Goal: Task Accomplishment & Management: Complete application form

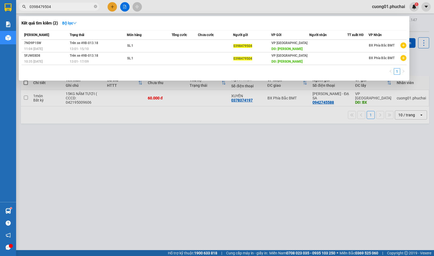
click at [113, 7] on div at bounding box center [217, 128] width 434 height 256
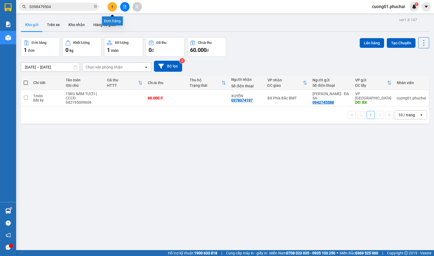
click at [111, 8] on icon "plus" at bounding box center [113, 7] width 4 height 4
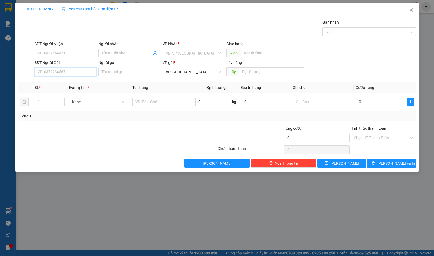
click at [60, 75] on input "SĐT Người Gửi" at bounding box center [66, 72] width 62 height 9
type input "0388005929"
type input "0369805565"
type input "CÔ HẢI"
type input "ÔTO MAI ANH"
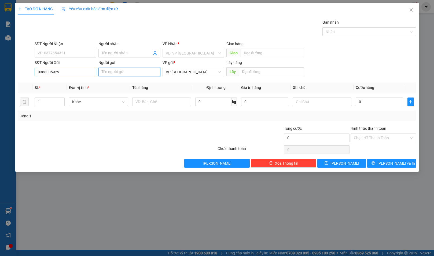
type input "Hải"
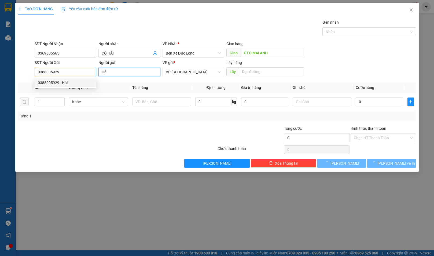
type input "60.000"
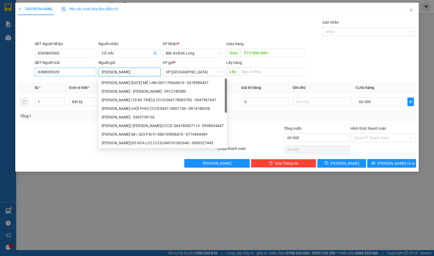
type input "[PERSON_NAME]"
click at [68, 70] on input "0388005929" at bounding box center [66, 72] width 62 height 9
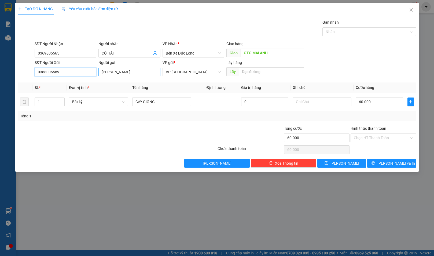
type input "0388006589"
click at [142, 73] on input "[PERSON_NAME]" at bounding box center [129, 72] width 62 height 9
click at [145, 71] on input "[PERSON_NAME]" at bounding box center [129, 72] width 62 height 9
type input "[PERSON_NAME]"
click at [254, 71] on input "text" at bounding box center [271, 71] width 65 height 9
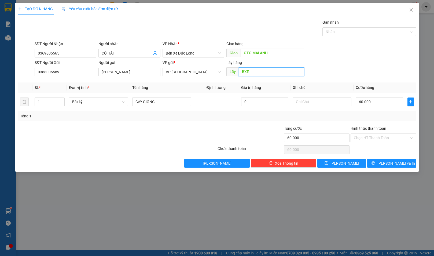
type input "BXE"
click at [191, 135] on div at bounding box center [184, 134] width 67 height 19
click at [84, 102] on span "Bất kỳ" at bounding box center [98, 102] width 52 height 8
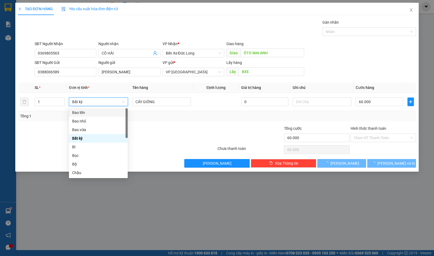
type input "0"
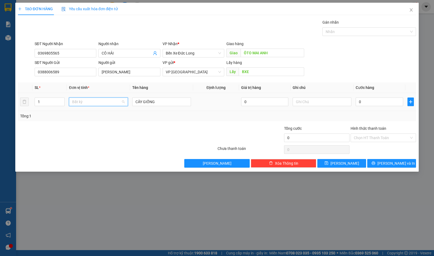
click at [90, 98] on span "Bất kỳ" at bounding box center [98, 102] width 52 height 8
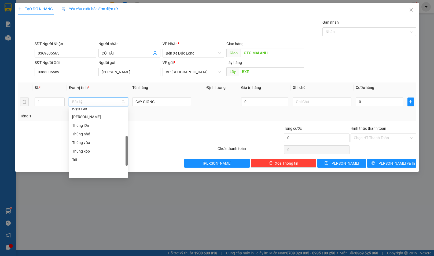
scroll to position [129, 0]
click at [89, 173] on div "Khác" at bounding box center [98, 173] width 52 height 6
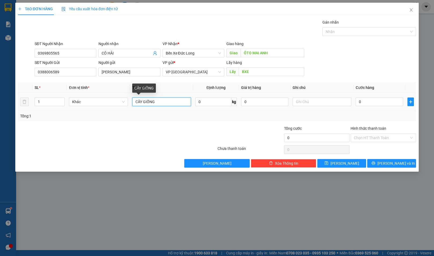
click at [162, 101] on input "CÂY GIỐNG" at bounding box center [161, 101] width 59 height 9
drag, startPoint x: 162, startPoint y: 102, endPoint x: 130, endPoint y: 101, distance: 31.9
click at [130, 101] on td "CÂGIỐNGY" at bounding box center [161, 102] width 63 height 18
type input "D"
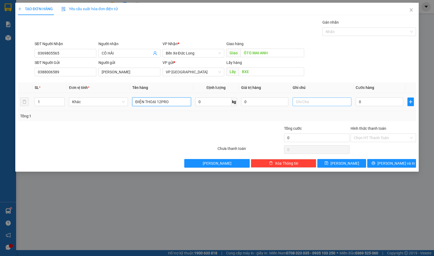
type input "ĐIỆN THOẠI 12PRO"
click at [308, 102] on input "text" at bounding box center [322, 101] width 59 height 9
click at [383, 101] on input "0" at bounding box center [379, 101] width 47 height 9
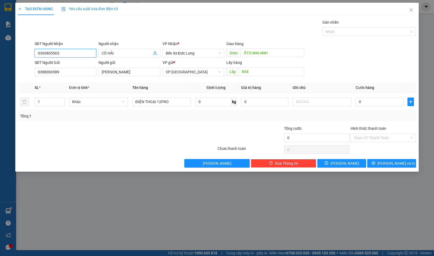
click at [71, 52] on input "0369805565" at bounding box center [66, 53] width 62 height 9
type input "0362282228"
type input "[PERSON_NAME] ([GEOGRAPHIC_DATA])"
type input "N3 [GEOGRAPHIC_DATA]"
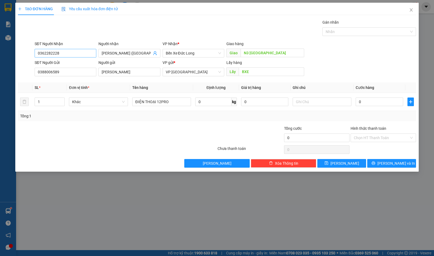
type input "120.000"
type input "[PERSON_NAME]"
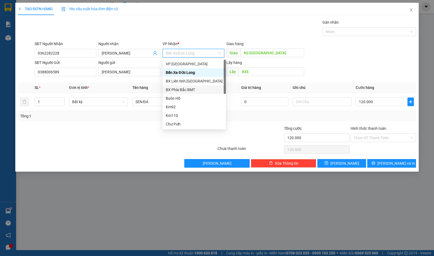
click at [183, 87] on div "BX Phía Bắc BMT" at bounding box center [194, 90] width 57 height 6
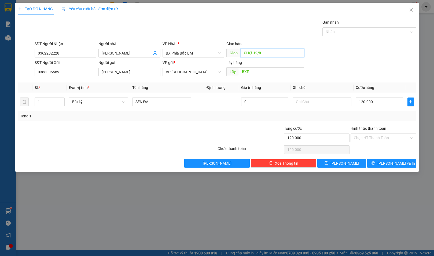
type input "CHỢ 19/8"
drag, startPoint x: 213, startPoint y: 132, endPoint x: 195, endPoint y: 118, distance: 23.9
click at [211, 132] on div at bounding box center [184, 134] width 67 height 19
drag, startPoint x: 59, startPoint y: 53, endPoint x: 50, endPoint y: 53, distance: 8.9
click at [50, 53] on input "0362282228" at bounding box center [66, 53] width 62 height 9
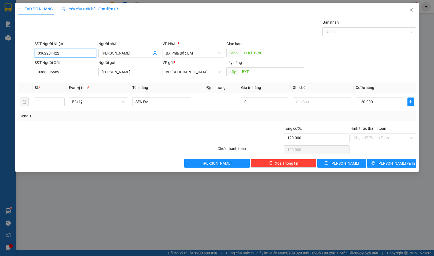
type input "0362281422"
click at [107, 83] on th "Đơn vị tính *" at bounding box center [98, 87] width 63 height 10
click at [185, 81] on div "Transit Pickup Surcharge Ids Transit Deliver Surcharge Ids Transit Deliver Surc…" at bounding box center [217, 93] width 398 height 148
click at [373, 102] on input "120.000" at bounding box center [379, 101] width 47 height 9
drag, startPoint x: 169, startPoint y: 103, endPoint x: 132, endPoint y: 103, distance: 36.8
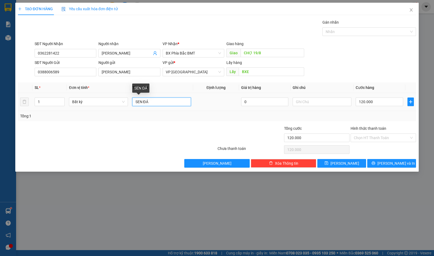
click at [132, 103] on td "SEN ĐÁ" at bounding box center [161, 102] width 63 height 18
type input "1 ĐIỆN THOẠI 12PRO"
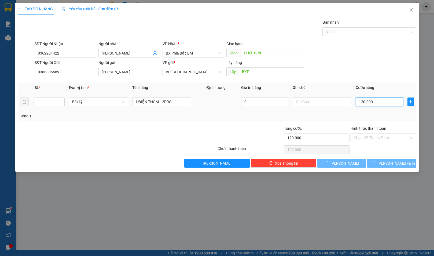
type input "0"
type input "1"
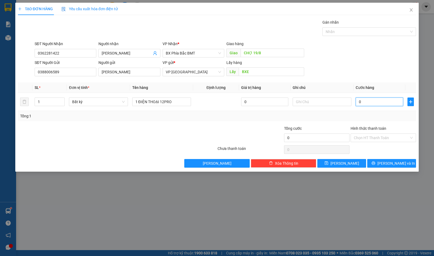
type input "1"
type input "10"
type input "100"
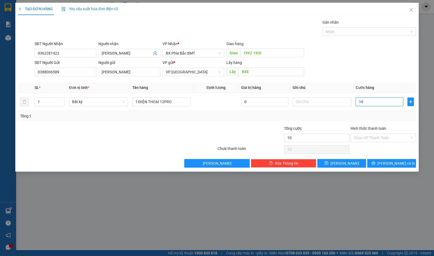
type input "100"
type input "1.000"
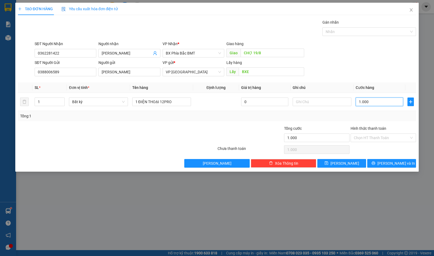
type input "10.000"
type input "100.000"
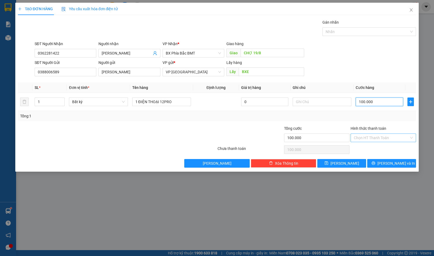
type input "100.000"
click at [368, 141] on input "Hình thức thanh toán" at bounding box center [381, 138] width 55 height 8
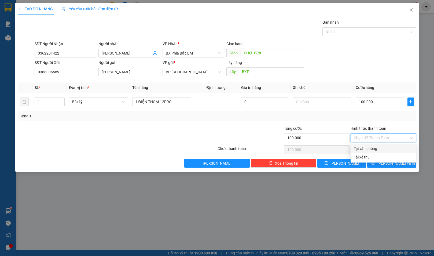
click at [370, 148] on div "Tại văn phòng" at bounding box center [383, 148] width 59 height 6
type input "0"
click at [246, 120] on div "Tổng: 1" at bounding box center [217, 116] width 398 height 10
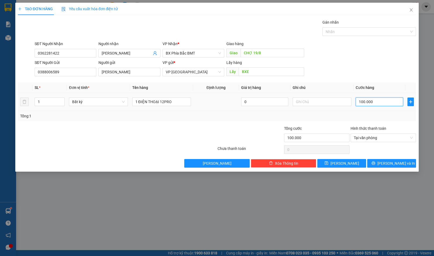
click at [393, 100] on input "100.000" at bounding box center [379, 101] width 47 height 9
click at [390, 99] on input "100.000" at bounding box center [379, 101] width 47 height 9
click at [389, 102] on input "100.000" at bounding box center [379, 101] width 47 height 9
type input "1"
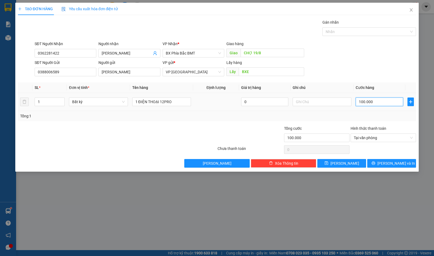
type input "1"
type input "15"
type input "150"
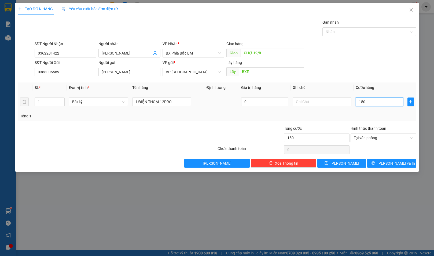
type input "1.500"
type input "15.000"
type input "150.000"
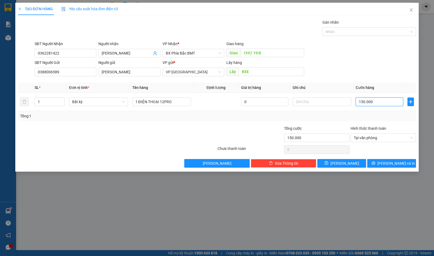
type input "150.000"
click at [361, 68] on div "SĐT Người Gửi 0388006589 Người gửi [PERSON_NAME] VP gửi * VP Đà Lạt Lấy hàng Lấ…" at bounding box center [226, 69] width 384 height 19
click at [232, 131] on div at bounding box center [250, 134] width 67 height 19
click at [375, 164] on icon "printer" at bounding box center [374, 163] width 4 height 4
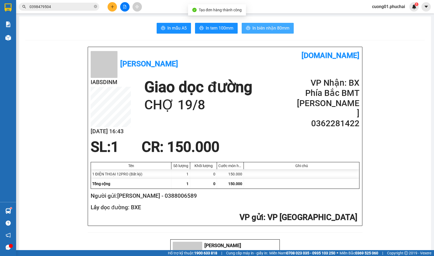
click at [269, 28] on span "In biên nhận 80mm" at bounding box center [270, 28] width 37 height 7
click at [215, 30] on span "In tem 100mm" at bounding box center [220, 28] width 28 height 7
drag, startPoint x: 213, startPoint y: 71, endPoint x: 165, endPoint y: 45, distance: 54.3
click at [213, 71] on div "[PERSON_NAME]" at bounding box center [158, 64] width 134 height 28
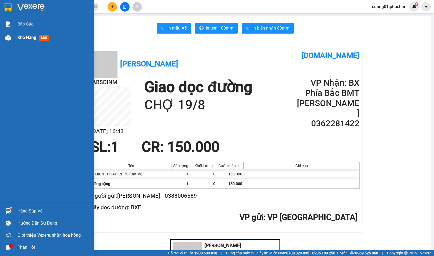
click at [35, 36] on span "Kho hàng" at bounding box center [26, 37] width 19 height 5
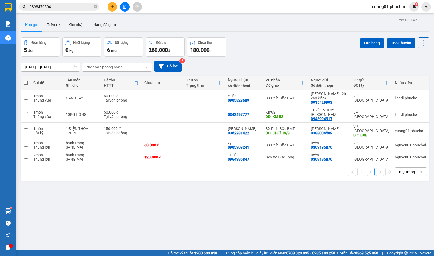
click at [302, 54] on div "Đơn hàng 5 đơn Khối lượng 0 kg Số lượng 6 món Đã thu 260.000 đ Chưa thu 180.000…" at bounding box center [225, 46] width 408 height 19
click at [116, 6] on button at bounding box center [112, 6] width 9 height 9
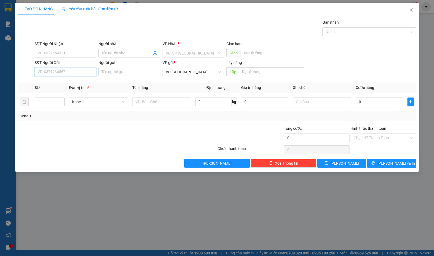
click at [86, 75] on input "SĐT Người Gửi" at bounding box center [66, 72] width 62 height 9
paste input "0363062219"
type input "0363062219"
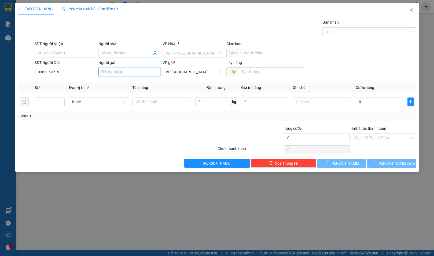
click at [140, 72] on input "Người gửi" at bounding box center [129, 72] width 62 height 9
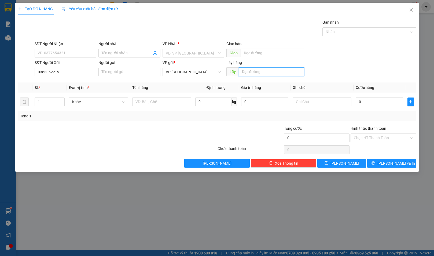
click at [281, 72] on input "text" at bounding box center [271, 71] width 65 height 9
click at [196, 52] on input "search" at bounding box center [192, 53] width 52 height 8
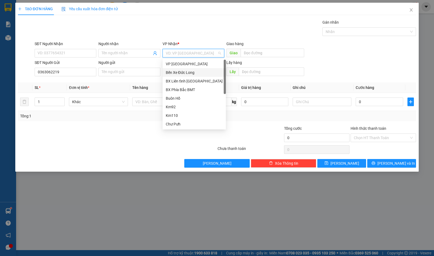
click at [194, 73] on div "Bến Xe Đức Long" at bounding box center [194, 72] width 57 height 6
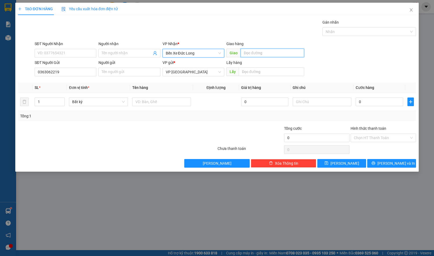
click at [251, 54] on input "text" at bounding box center [273, 53] width 64 height 9
type input "KM92"
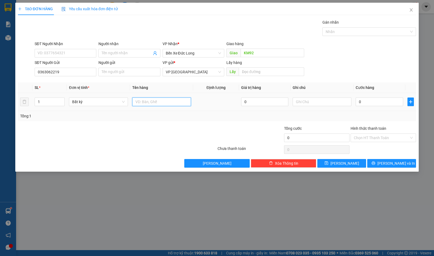
click at [150, 102] on input "text" at bounding box center [161, 101] width 59 height 9
click at [123, 101] on span "Bất kỳ" at bounding box center [98, 102] width 52 height 8
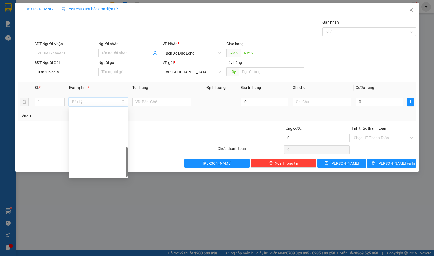
click at [162, 98] on input "text" at bounding box center [161, 101] width 59 height 9
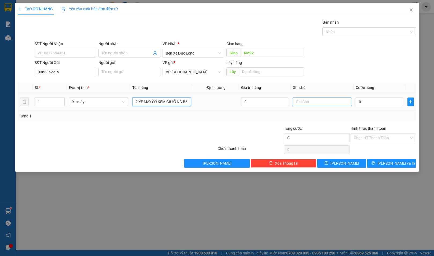
type input "2 XE MÁY SỐ KÈM GIƯỜNG B6.B3.B9"
click at [337, 102] on input "text" at bounding box center [322, 101] width 59 height 9
click at [379, 102] on input "0" at bounding box center [379, 101] width 47 height 9
type input "7"
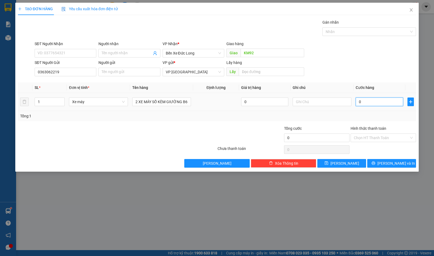
type input "7"
type input "70"
type input "700"
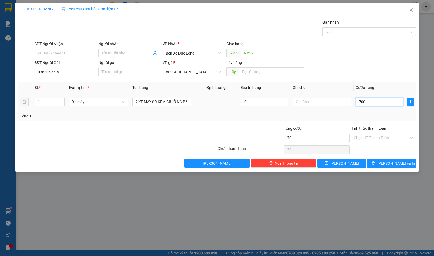
type input "700"
type input "7.000"
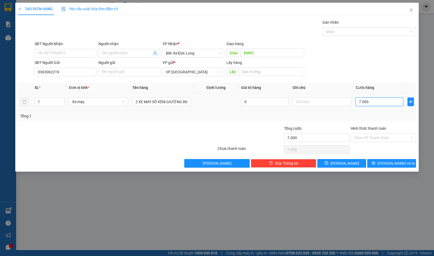
type input "70.000"
type input "700.000"
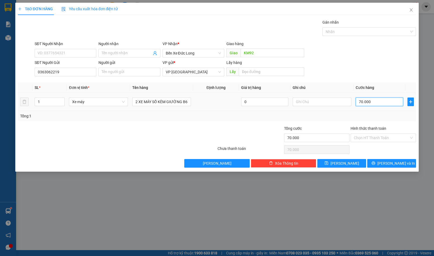
type input "700.000"
click at [375, 139] on input "Hình thức thanh toán" at bounding box center [381, 138] width 55 height 8
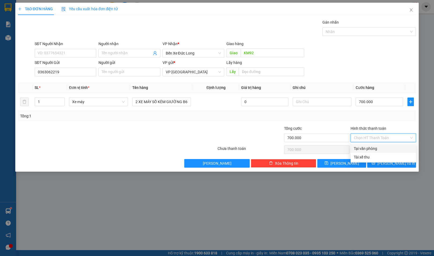
click at [367, 146] on div "Tại văn phòng" at bounding box center [383, 148] width 59 height 6
type input "0"
click at [375, 163] on icon "printer" at bounding box center [374, 163] width 4 height 4
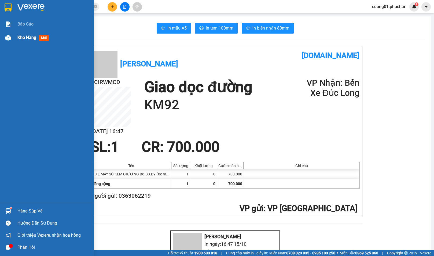
click at [29, 38] on span "Kho hàng" at bounding box center [26, 37] width 19 height 5
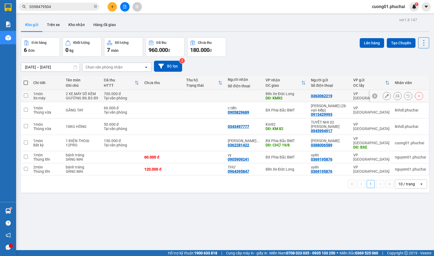
click at [26, 95] on input "checkbox" at bounding box center [26, 95] width 4 height 4
checkbox input "true"
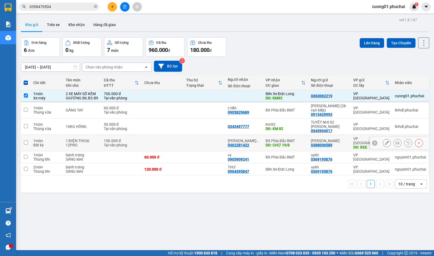
click at [26, 143] on input "checkbox" at bounding box center [26, 142] width 4 height 4
checkbox input "true"
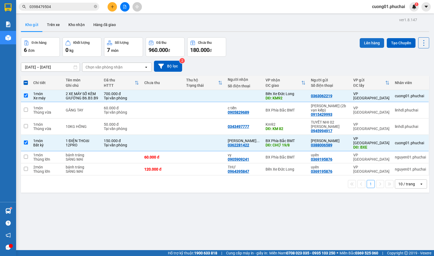
click at [368, 44] on button "Lên hàng" at bounding box center [372, 43] width 24 height 10
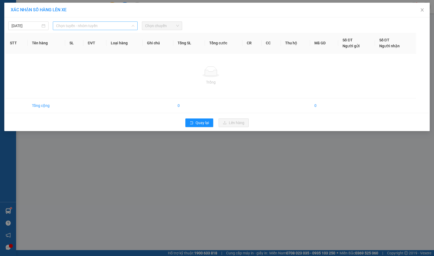
click at [124, 25] on span "Chọn tuyến - nhóm tuyến" at bounding box center [95, 26] width 78 height 8
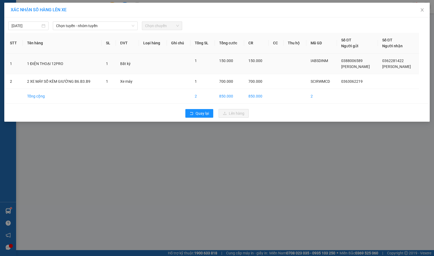
drag, startPoint x: 78, startPoint y: 63, endPoint x: 83, endPoint y: 60, distance: 5.3
click at [78, 63] on td "1 ĐIỆN THOẠI 12PRO" at bounding box center [62, 63] width 79 height 21
click at [161, 25] on span "Chọn chuyến" at bounding box center [162, 26] width 34 height 8
click at [109, 26] on span "Chọn tuyến - nhóm tuyến" at bounding box center [95, 26] width 78 height 8
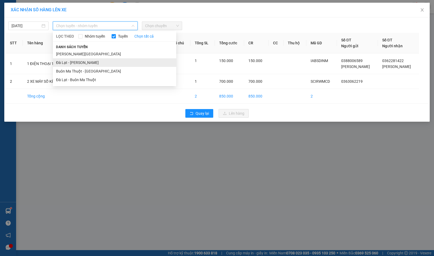
click at [73, 61] on li "Đà Lạt - [PERSON_NAME]" at bounding box center [114, 62] width 123 height 9
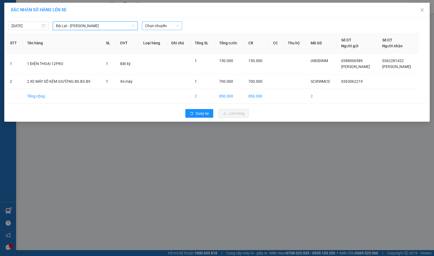
click at [173, 24] on span "Chọn chuyến" at bounding box center [162, 26] width 34 height 8
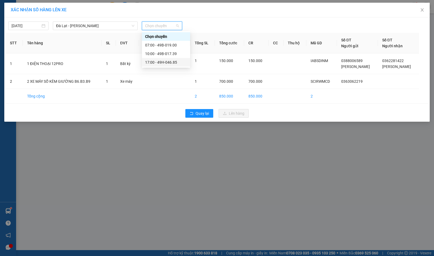
click at [167, 61] on div "17:00 - 49H-046.85" at bounding box center [166, 62] width 42 height 6
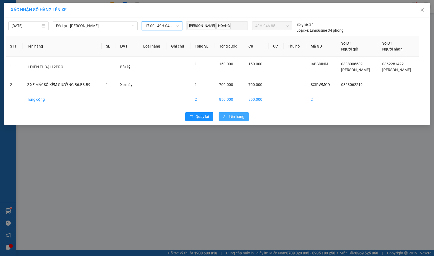
click at [231, 118] on span "Lên hàng" at bounding box center [237, 116] width 16 height 6
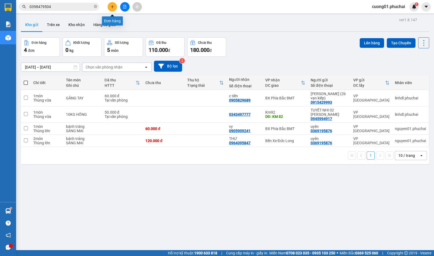
click at [109, 7] on button at bounding box center [112, 6] width 9 height 9
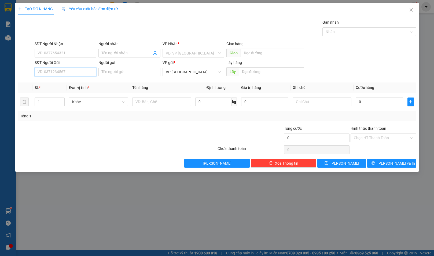
click at [73, 70] on input "SĐT Người Gửi" at bounding box center [66, 72] width 62 height 9
paste input "0969107775"
type input "0969107775"
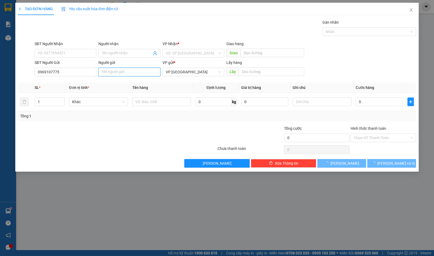
click at [118, 73] on input "Người gửi" at bounding box center [129, 72] width 62 height 9
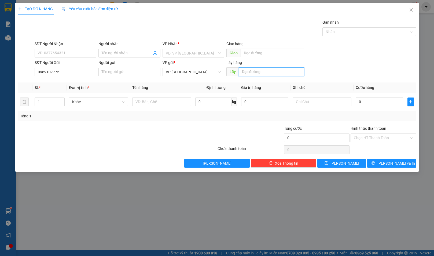
click at [258, 72] on input "text" at bounding box center [271, 71] width 65 height 9
type input "BXE"
click at [116, 53] on input "Người nhận" at bounding box center [127, 53] width 50 height 6
click at [202, 52] on input "search" at bounding box center [192, 53] width 52 height 8
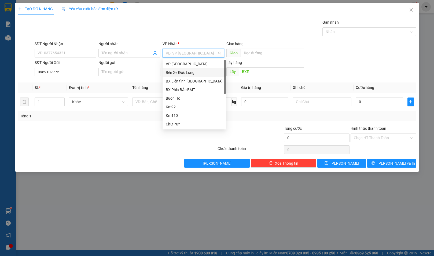
click at [196, 73] on div "Bến Xe Đức Long" at bounding box center [194, 72] width 57 height 6
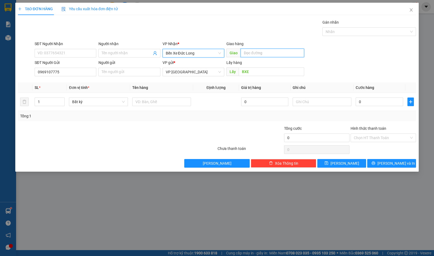
click at [274, 53] on input "text" at bounding box center [273, 53] width 64 height 9
type input "CHƯ SÊ"
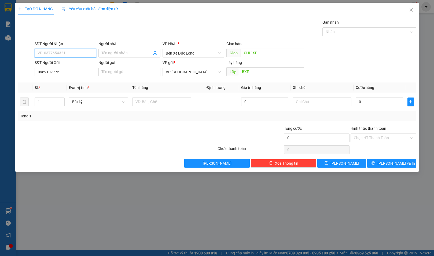
click at [79, 53] on input "SĐT Người Nhận" at bounding box center [66, 53] width 62 height 9
click at [167, 105] on input "text" at bounding box center [161, 101] width 59 height 9
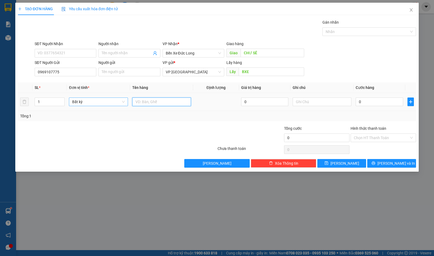
click at [111, 101] on span "Bất kỳ" at bounding box center [98, 102] width 52 height 8
click at [151, 103] on input "text" at bounding box center [161, 101] width 59 height 9
type input "1"
type input "XE MÁY SỐ KÈM GIƯỜNG A10"
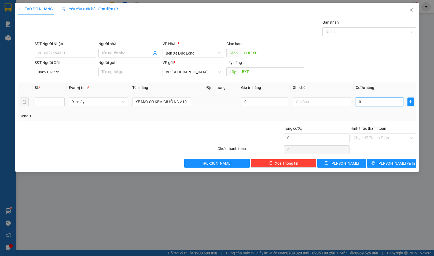
click at [365, 102] on input "0" at bounding box center [379, 101] width 47 height 9
type input "3"
type input "35"
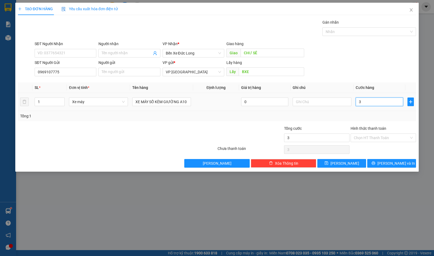
type input "35"
type input "350"
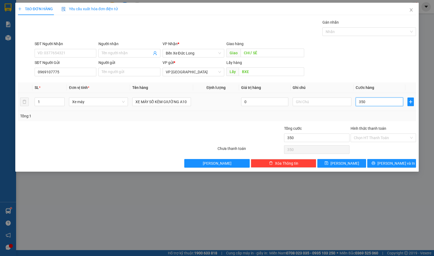
type input "3.500"
type input "35.000"
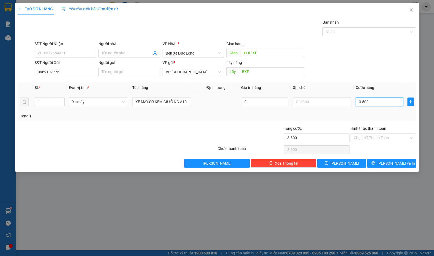
type input "35.000"
type input "350.000"
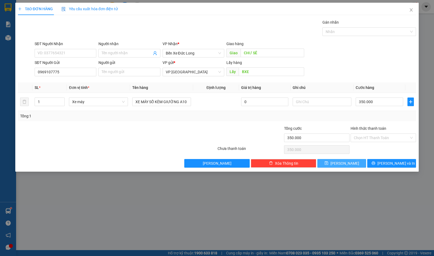
click at [348, 163] on button "[PERSON_NAME]" at bounding box center [341, 163] width 49 height 9
type input "0"
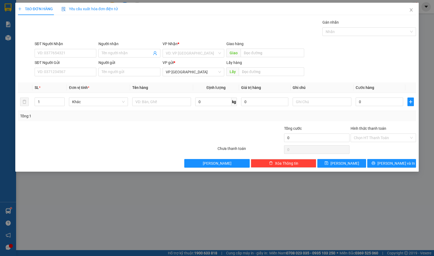
click at [6, 36] on div "TẠO ĐƠN HÀNG Yêu cầu xuất hóa đơn điện tử Transit Pickup Surcharge Ids Transit …" at bounding box center [217, 128] width 434 height 256
click at [412, 11] on icon "close" at bounding box center [411, 9] width 3 height 3
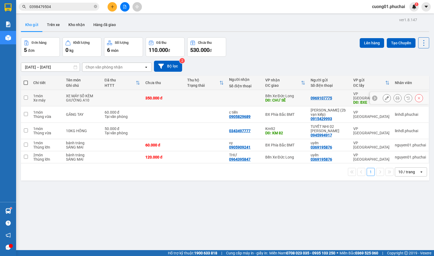
click at [27, 96] on input "checkbox" at bounding box center [26, 98] width 4 height 4
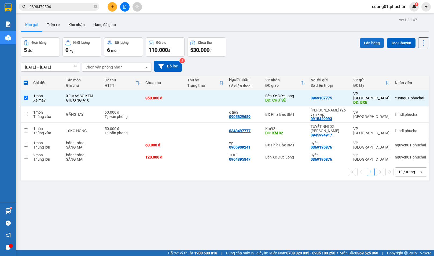
click at [362, 41] on button "Lên hàng" at bounding box center [372, 43] width 24 height 10
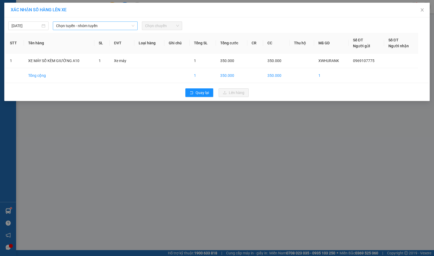
click at [111, 25] on span "Chọn tuyến - nhóm tuyến" at bounding box center [95, 26] width 78 height 8
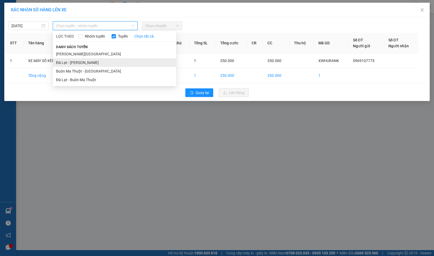
click at [76, 64] on li "Đà Lạt - [PERSON_NAME]" at bounding box center [114, 62] width 123 height 9
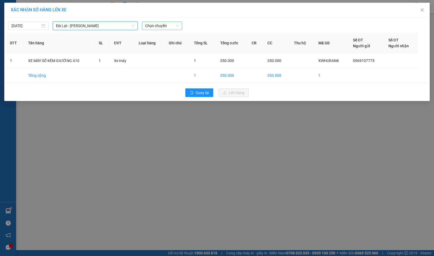
click at [173, 26] on span "Chọn chuyến" at bounding box center [162, 26] width 34 height 8
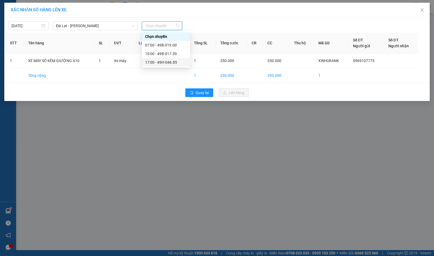
click at [160, 61] on div "17:00 - 49H-046.85" at bounding box center [166, 62] width 42 height 6
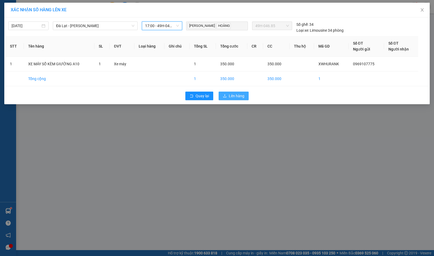
click at [238, 95] on span "Lên hàng" at bounding box center [237, 96] width 16 height 6
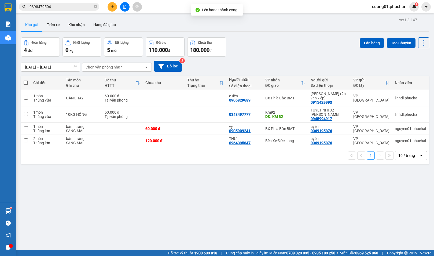
click at [283, 17] on div "ver 1.8.147 Kho gửi Trên xe Kho nhận Hàng đã giao Đơn hàng 4 đơn Khối lượng 0 k…" at bounding box center [225, 144] width 413 height 256
click at [129, 8] on button at bounding box center [124, 6] width 9 height 9
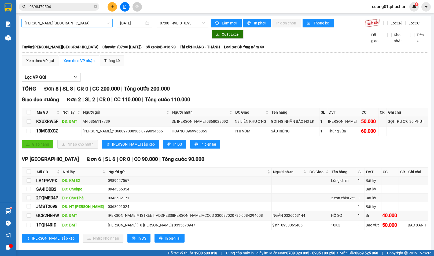
click at [88, 26] on span "[PERSON_NAME][GEOGRAPHIC_DATA]" at bounding box center [67, 23] width 85 height 8
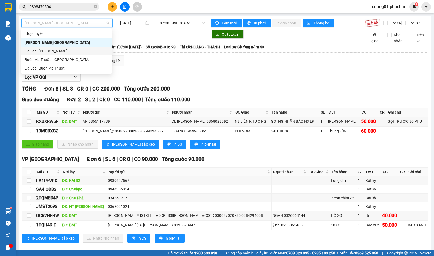
click at [53, 54] on div "Đà Lạt - [PERSON_NAME]" at bounding box center [66, 51] width 90 height 9
type input "[DATE]"
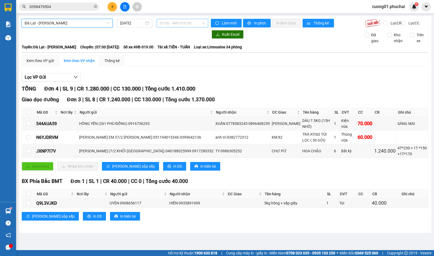
click at [185, 26] on span "07:00 - 49B-019.00" at bounding box center [182, 23] width 45 height 8
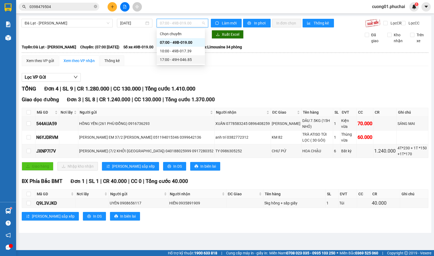
click at [178, 58] on div "17:00 - 49H-046.85" at bounding box center [181, 60] width 42 height 6
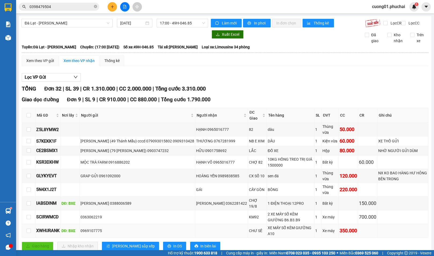
drag, startPoint x: 112, startPoint y: 75, endPoint x: 83, endPoint y: 74, distance: 29.0
click at [83, 228] on div "0969107775" at bounding box center [137, 231] width 114 height 6
click at [72, 5] on input "0398479504" at bounding box center [61, 7] width 63 height 6
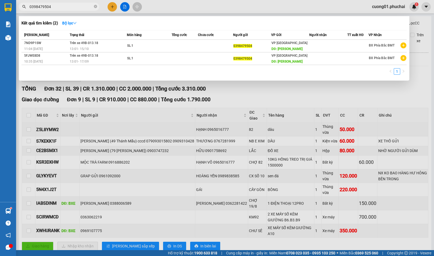
click at [72, 5] on input "0398479504" at bounding box center [61, 7] width 63 height 6
paste input "969107775"
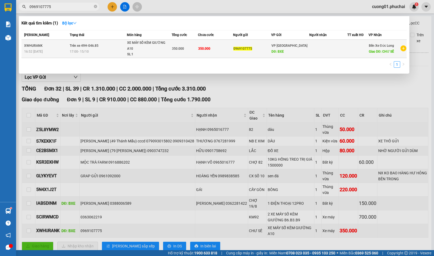
type input "0969107775"
click at [114, 50] on div "17:00 [DATE]" at bounding box center [98, 52] width 57 height 6
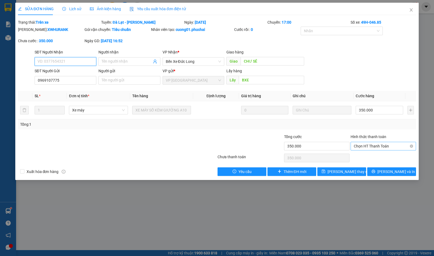
drag, startPoint x: 371, startPoint y: 144, endPoint x: 373, endPoint y: 150, distance: 6.9
click at [371, 144] on span "Chọn HT Thanh Toán" at bounding box center [383, 146] width 59 height 8
click at [371, 156] on div "Tại văn phòng" at bounding box center [383, 157] width 59 height 6
click at [348, 171] on span "[PERSON_NAME] thay đổi" at bounding box center [349, 172] width 43 height 6
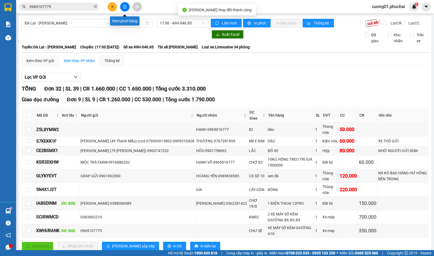
click at [125, 7] on icon "file-add" at bounding box center [124, 7] width 3 height 4
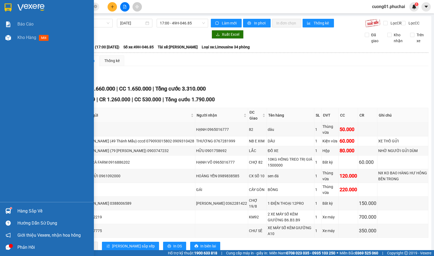
click at [31, 35] on span "Kho hàng" at bounding box center [26, 37] width 19 height 5
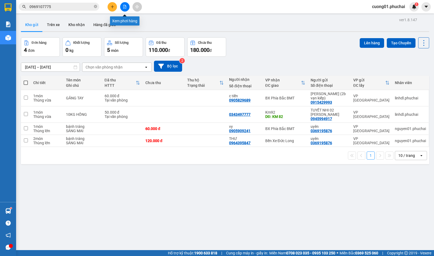
click at [125, 8] on icon "file-add" at bounding box center [125, 7] width 4 height 4
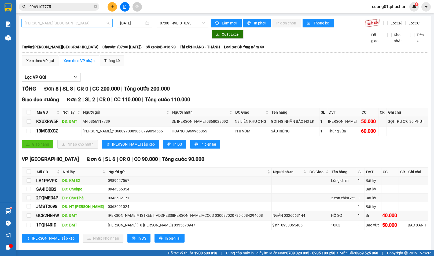
click at [79, 20] on span "[PERSON_NAME][GEOGRAPHIC_DATA]" at bounding box center [67, 23] width 85 height 8
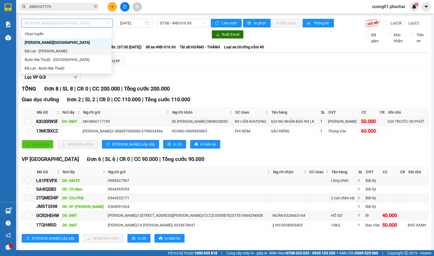
click at [60, 51] on div "Đà Lạt - [PERSON_NAME]" at bounding box center [67, 51] width 84 height 6
type input "[DATE]"
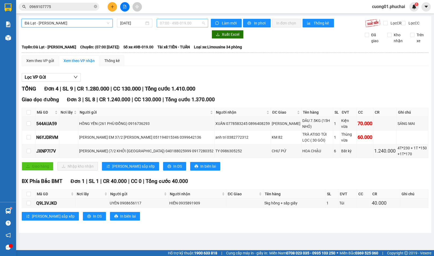
click at [182, 23] on span "07:00 - 49B-019.00" at bounding box center [182, 23] width 45 height 8
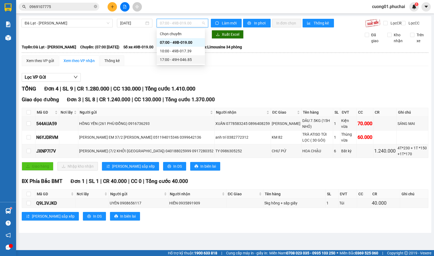
click at [175, 58] on div "17:00 - 49H-046.85" at bounding box center [181, 60] width 42 height 6
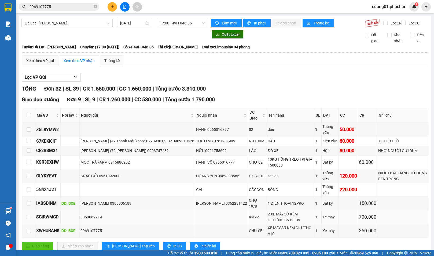
drag, startPoint x: 103, startPoint y: 88, endPoint x: 80, endPoint y: 88, distance: 22.5
click at [80, 210] on tr "SCIRWMCD 0363062219 KM92 2 XE MÁY SỐ KÈM GIƯỜNG B6.B3.B9 1 Xe máy 700.000" at bounding box center [225, 217] width 406 height 14
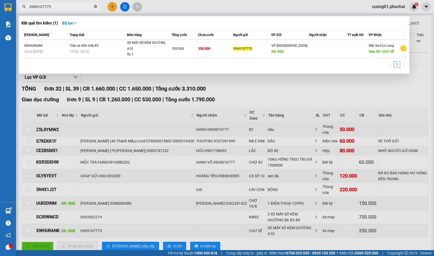
click at [97, 6] on icon "close-circle" at bounding box center [95, 6] width 3 height 3
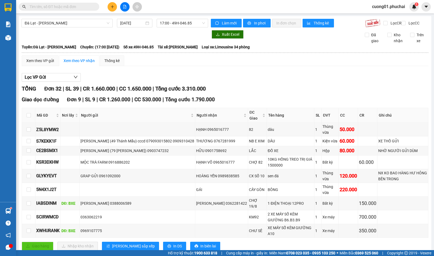
paste input "0363062219"
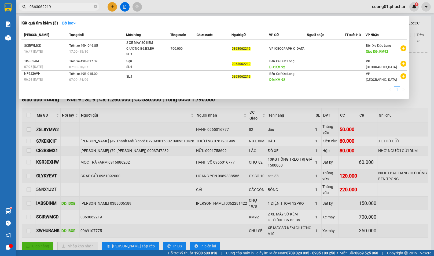
type input "0363062219"
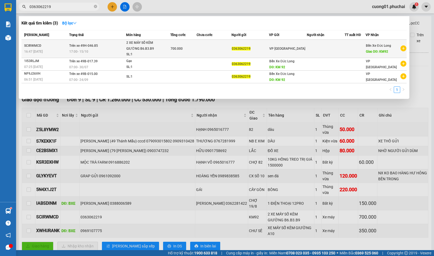
click at [211, 49] on td at bounding box center [214, 49] width 35 height 18
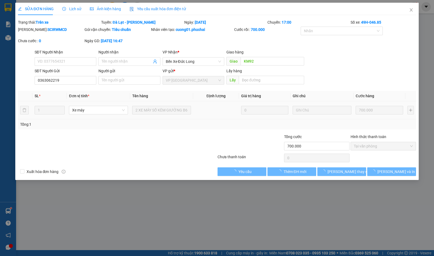
type input "KM92"
type input "0363062219"
type input "700.000"
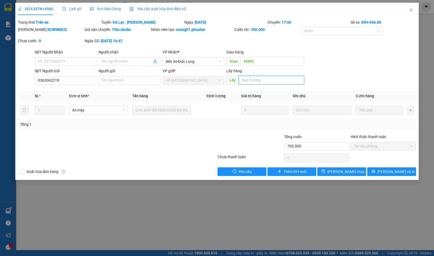
click at [248, 80] on input "text" at bounding box center [271, 80] width 65 height 9
click at [341, 171] on span "[PERSON_NAME] thay đổi" at bounding box center [349, 172] width 43 height 6
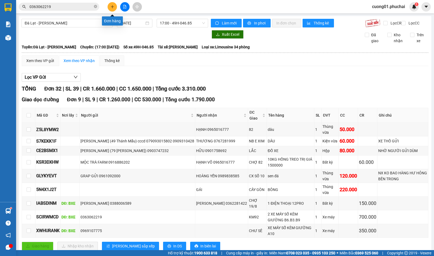
click at [117, 7] on button at bounding box center [112, 6] width 9 height 9
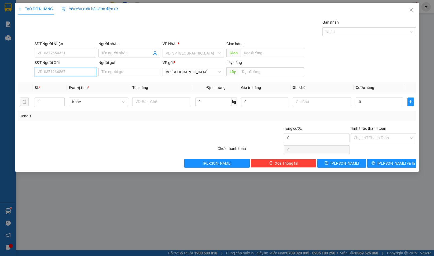
click at [78, 72] on input "SĐT Người Gửi" at bounding box center [66, 72] width 62 height 9
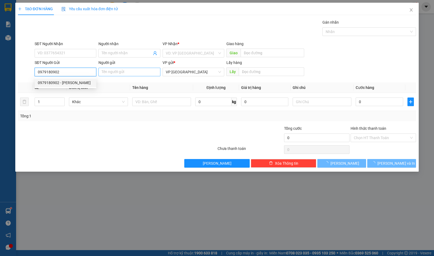
type input "0979180902"
click at [157, 70] on input "Người gửi" at bounding box center [129, 72] width 62 height 9
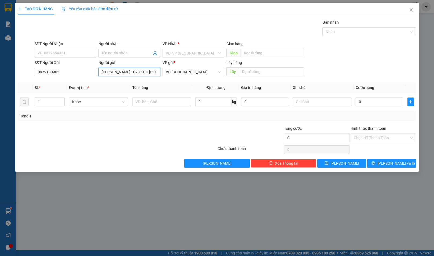
type input "[PERSON_NAME] - C23 KQH [PERSON_NAME]"
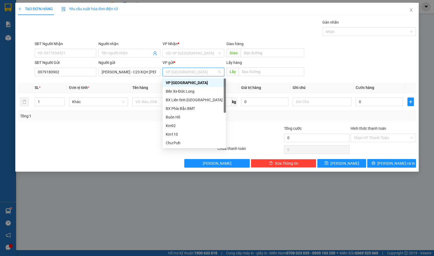
drag, startPoint x: 194, startPoint y: 85, endPoint x: 244, endPoint y: 76, distance: 50.3
click at [203, 82] on div "VP [GEOGRAPHIC_DATA]" at bounding box center [194, 83] width 57 height 6
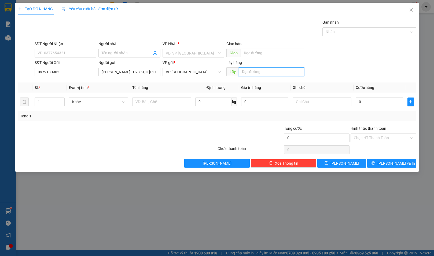
click at [255, 71] on input "text" at bounding box center [271, 71] width 65 height 9
type input "BXE"
click at [194, 50] on input "search" at bounding box center [192, 53] width 52 height 8
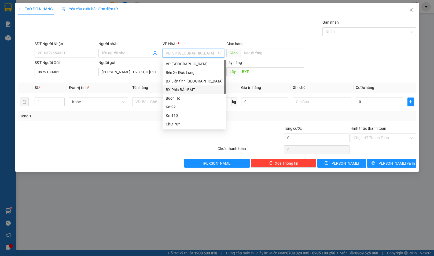
click at [192, 90] on div "BX Phía Bắc BMT" at bounding box center [194, 90] width 57 height 6
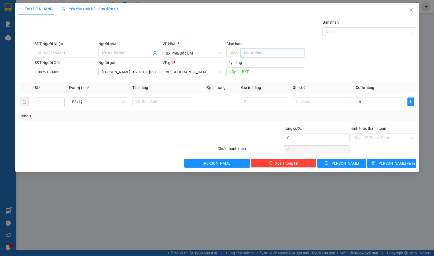
click at [258, 54] on input "text" at bounding box center [273, 53] width 64 height 9
click at [61, 53] on input "SĐT Người Nhận" at bounding box center [66, 53] width 62 height 9
type input "0976108990"
click at [130, 52] on input "Người nhận" at bounding box center [127, 53] width 50 height 6
click at [130, 53] on input "[PERSON_NAME]" at bounding box center [127, 53] width 50 height 6
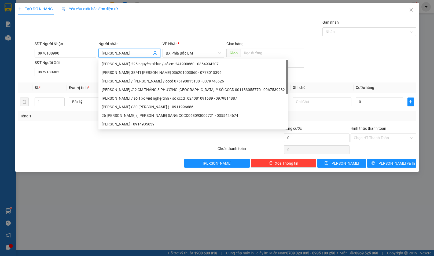
type input "[PERSON_NAME]"
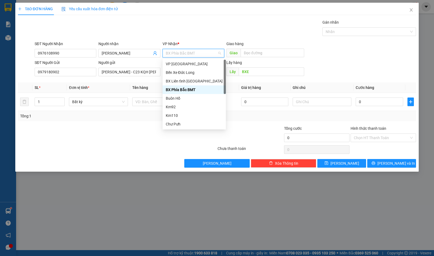
click at [331, 71] on div "SĐT Người Gửi 0979180902 Người gửi [PERSON_NAME] - C23 KQH [PERSON_NAME] VP gửi…" at bounding box center [226, 69] width 384 height 19
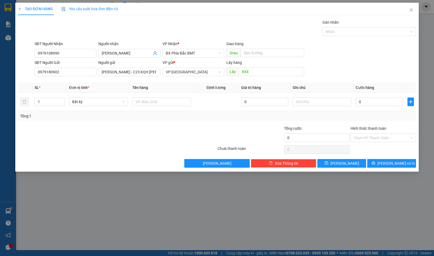
drag, startPoint x: 87, startPoint y: 146, endPoint x: 72, endPoint y: 114, distance: 35.7
click at [83, 139] on div "Transit Pickup Surcharge Ids Transit Deliver Surcharge Ids Transit Deliver Surc…" at bounding box center [217, 93] width 398 height 148
click at [87, 100] on span "Bất kỳ" at bounding box center [98, 102] width 52 height 8
drag, startPoint x: 86, startPoint y: 171, endPoint x: 90, endPoint y: 168, distance: 4.8
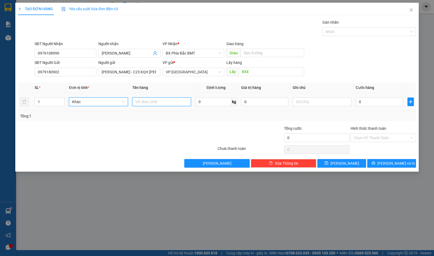
click at [148, 101] on input "text" at bounding box center [161, 101] width 59 height 9
type input "2 NÓN BẢO HIỂM"
click at [372, 99] on input "0" at bounding box center [379, 101] width 47 height 9
type input "7"
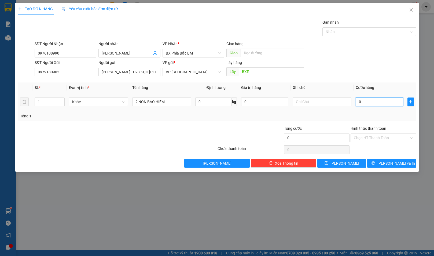
type input "7"
type input "70"
type input "700"
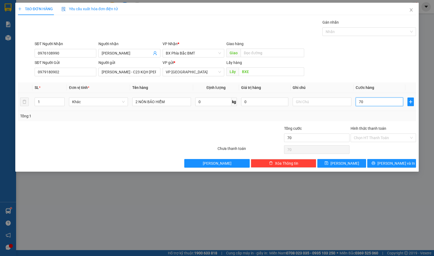
type input "700"
type input "7.000"
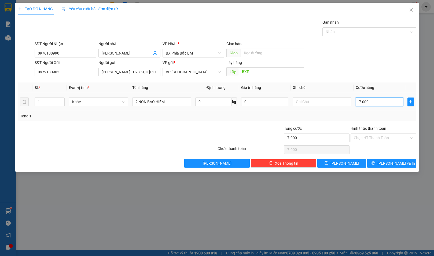
type input "70.000"
click at [371, 136] on input "Hình thức thanh toán" at bounding box center [381, 138] width 55 height 8
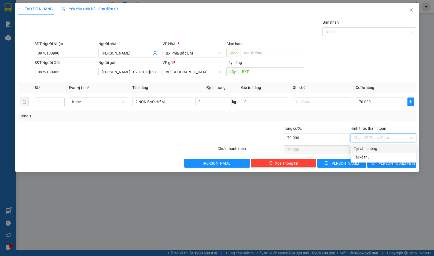
click at [363, 146] on div "Tại văn phòng" at bounding box center [383, 148] width 59 height 6
type input "0"
click at [323, 115] on div "Tổng: 1" at bounding box center [217, 116] width 394 height 6
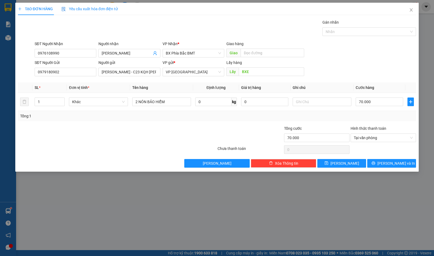
click at [177, 131] on div at bounding box center [184, 134] width 67 height 19
drag, startPoint x: 208, startPoint y: 126, endPoint x: 250, endPoint y: 115, distance: 43.5
click at [208, 126] on div at bounding box center [184, 134] width 67 height 19
click at [381, 101] on input "70.000" at bounding box center [379, 101] width 47 height 9
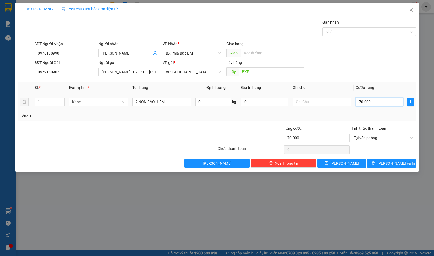
type input "5"
type input "50"
type input "500"
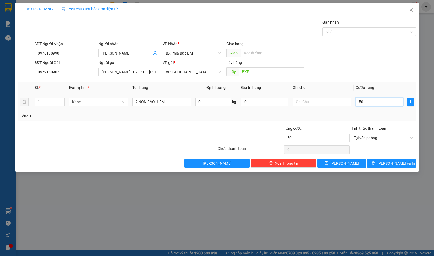
type input "500"
type input "5.000"
type input "50.000"
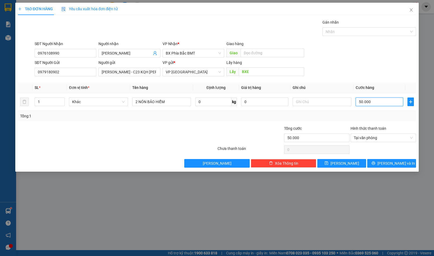
type input "50.000"
click at [304, 125] on div at bounding box center [317, 125] width 67 height 0
click at [90, 142] on div at bounding box center [83, 134] width 133 height 19
click at [178, 102] on input "2 NÓN BẢO HIỂM" at bounding box center [161, 101] width 59 height 9
type input "2 NÓN BẢO HIỂM CCCD: 036186021760"
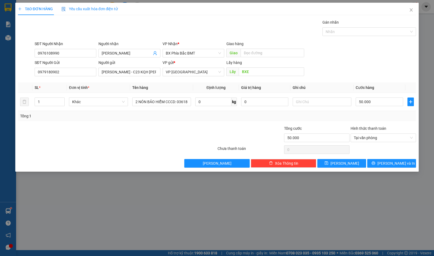
click at [220, 144] on div "Chưa thanh toán 0" at bounding box center [217, 149] width 400 height 11
click at [375, 163] on icon "printer" at bounding box center [374, 163] width 4 height 4
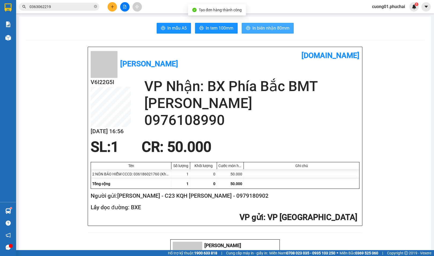
click at [264, 29] on span "In biên nhận 80mm" at bounding box center [270, 28] width 37 height 7
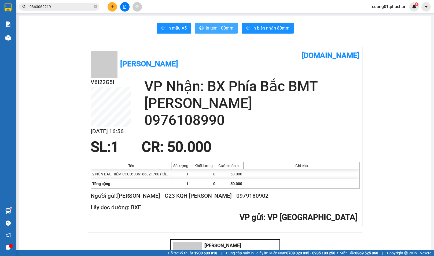
click at [225, 29] on span "In tem 100mm" at bounding box center [220, 28] width 28 height 7
click at [222, 27] on span "In tem 100mm" at bounding box center [220, 28] width 28 height 7
click at [126, 7] on icon "file-add" at bounding box center [124, 7] width 3 height 4
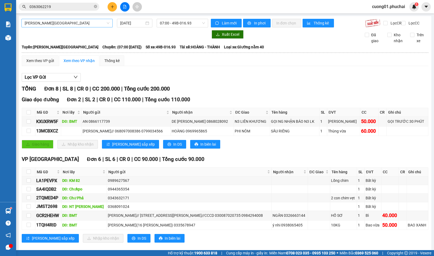
click at [72, 22] on span "[PERSON_NAME][GEOGRAPHIC_DATA]" at bounding box center [67, 23] width 85 height 8
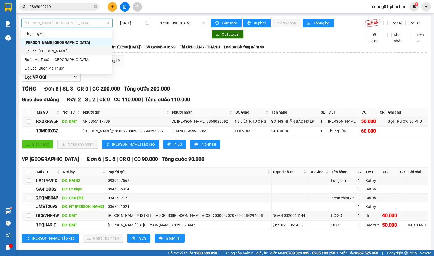
click at [52, 53] on div "Đà Lạt - [PERSON_NAME]" at bounding box center [67, 51] width 84 height 6
type input "[DATE]"
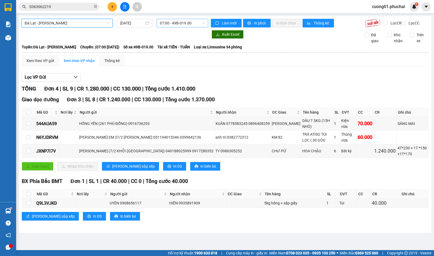
click at [180, 23] on span "07:00 - 49B-019.00" at bounding box center [182, 23] width 45 height 8
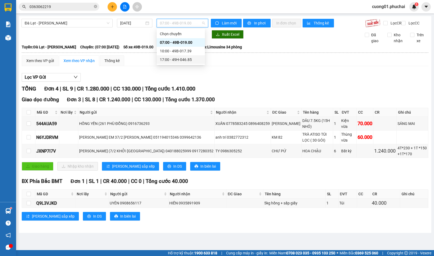
click at [181, 60] on div "17:00 - 49H-046.85" at bounding box center [181, 60] width 42 height 6
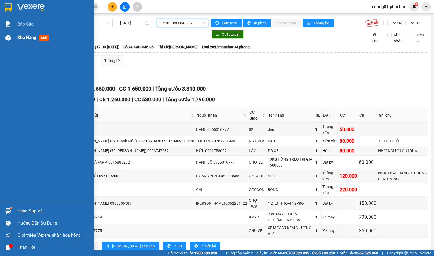
click at [19, 38] on span "Kho hàng" at bounding box center [26, 37] width 19 height 5
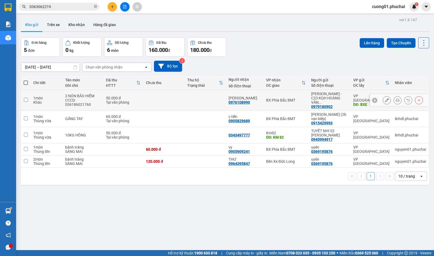
click at [26, 98] on input "checkbox" at bounding box center [26, 100] width 4 height 4
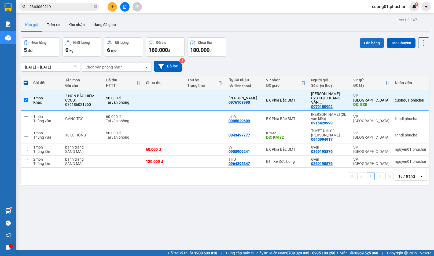
click at [371, 38] on button "Lên hàng" at bounding box center [372, 43] width 24 height 10
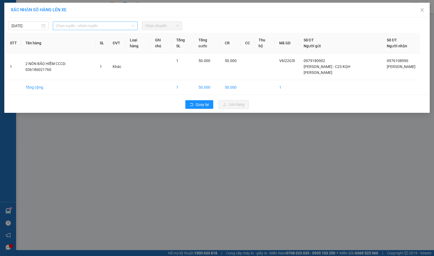
click at [126, 24] on span "Chọn tuyến - nhóm tuyến" at bounding box center [95, 26] width 78 height 8
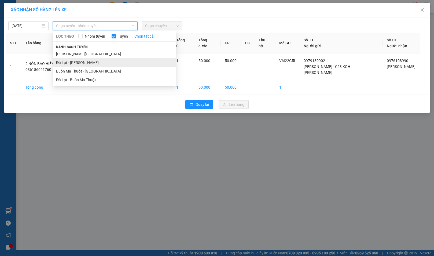
click at [79, 63] on li "Đà Lạt - [PERSON_NAME]" at bounding box center [114, 62] width 123 height 9
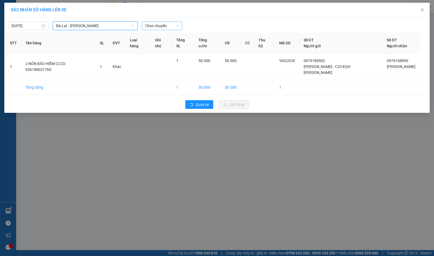
click at [171, 27] on span "Chọn chuyến" at bounding box center [162, 26] width 34 height 8
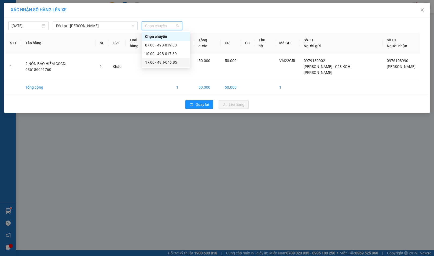
click at [160, 63] on div "17:00 - 49H-046.85" at bounding box center [166, 62] width 42 height 6
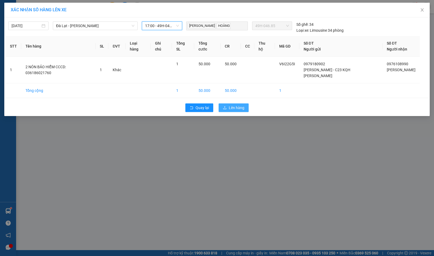
click at [238, 105] on span "Lên hàng" at bounding box center [237, 108] width 16 height 6
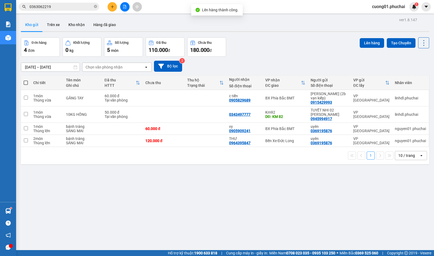
click at [127, 8] on button at bounding box center [124, 6] width 9 height 9
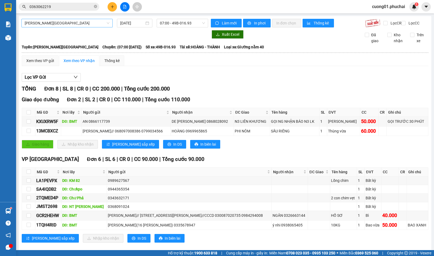
click at [71, 24] on span "[PERSON_NAME][GEOGRAPHIC_DATA]" at bounding box center [67, 23] width 85 height 8
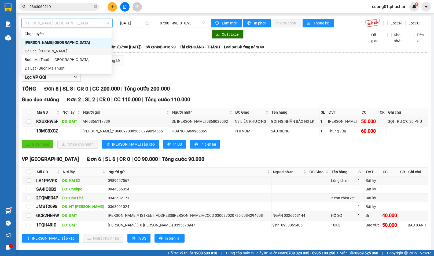
click at [56, 50] on div "Đà Lạt - [PERSON_NAME]" at bounding box center [67, 51] width 84 height 6
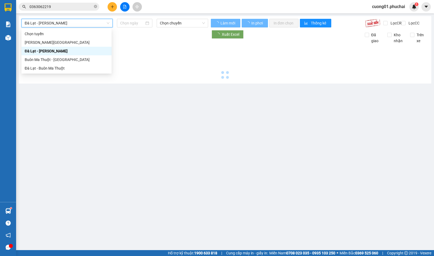
type input "[DATE]"
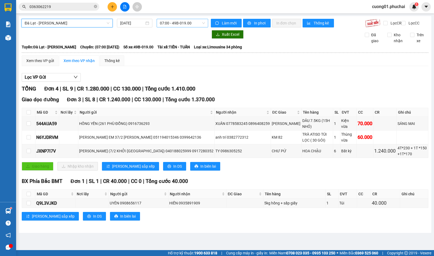
click at [178, 22] on span "07:00 - 49B-019.00" at bounding box center [182, 23] width 45 height 8
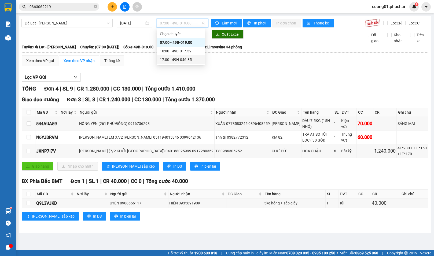
click at [174, 59] on div "17:00 - 49H-046.85" at bounding box center [181, 60] width 42 height 6
